Goal: Information Seeking & Learning: Learn about a topic

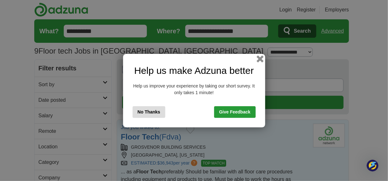
click at [260, 58] on button "button" at bounding box center [259, 58] width 7 height 7
